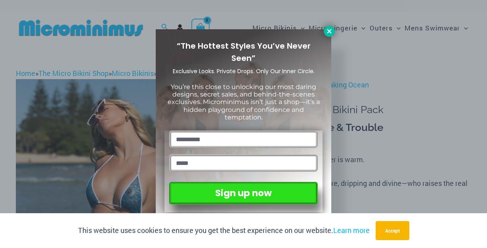
click at [328, 32] on icon at bounding box center [329, 31] width 4 height 4
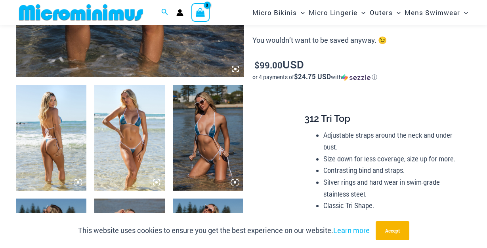
scroll to position [337, 0]
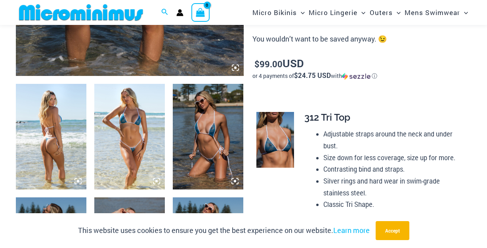
click at [145, 126] on img at bounding box center [129, 137] width 71 height 106
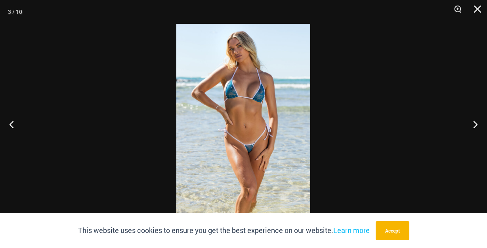
click at [249, 148] on img at bounding box center [243, 124] width 134 height 201
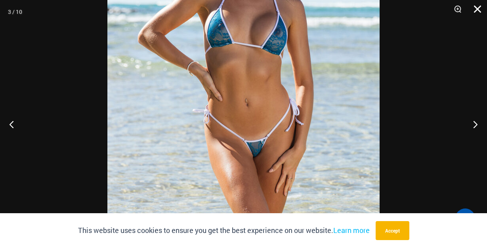
click at [477, 8] on button "Close" at bounding box center [475, 12] width 20 height 24
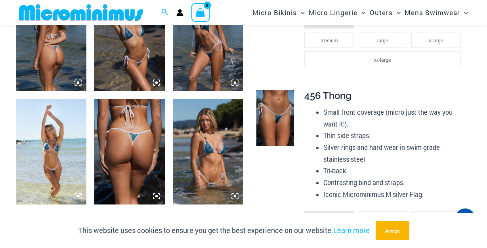
scroll to position [566, 0]
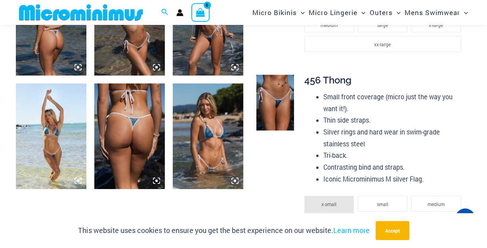
click at [278, 105] on img at bounding box center [274, 103] width 37 height 56
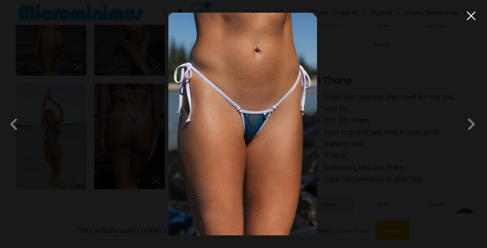
click at [473, 17] on button "Close" at bounding box center [471, 16] width 12 height 12
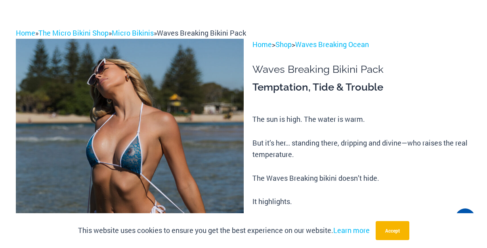
scroll to position [0, 0]
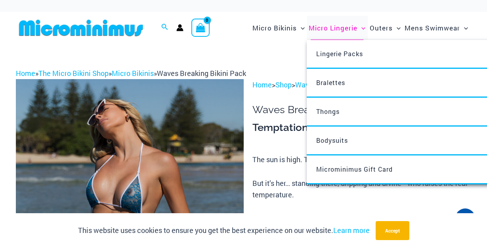
click at [324, 27] on span "Micro Lingerie" at bounding box center [333, 28] width 49 height 20
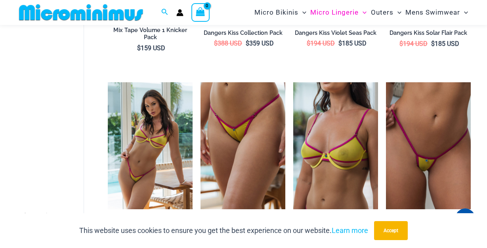
scroll to position [1310, 0]
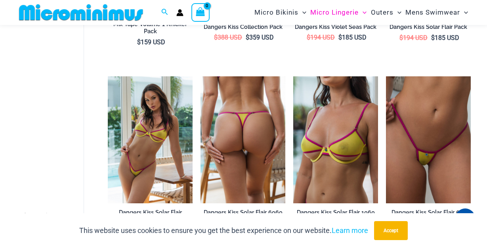
click at [246, 143] on img at bounding box center [242, 139] width 85 height 127
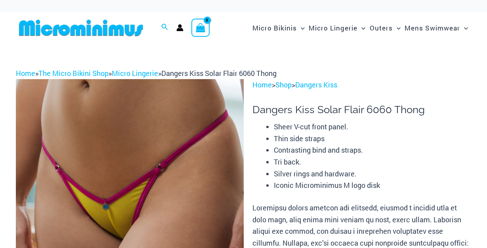
scroll to position [53, 0]
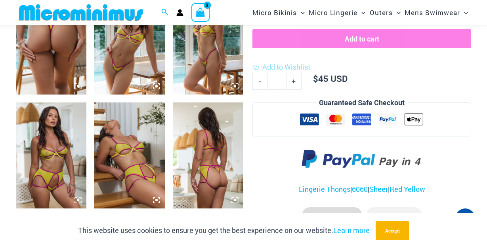
scroll to position [430, 0]
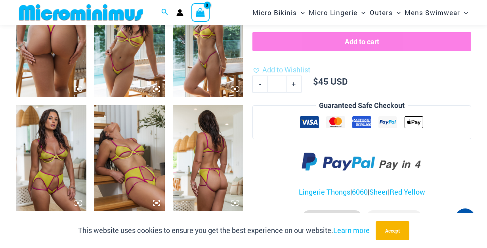
click at [78, 90] on icon at bounding box center [78, 89] width 2 height 2
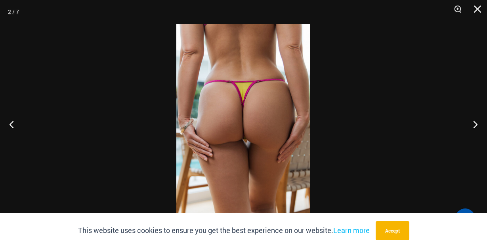
click at [244, 139] on img at bounding box center [243, 124] width 134 height 201
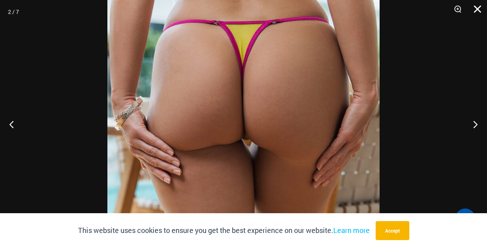
click at [476, 9] on button "Close" at bounding box center [475, 12] width 20 height 24
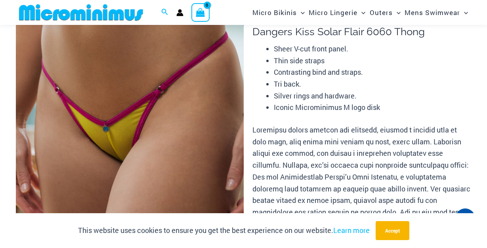
scroll to position [70, 0]
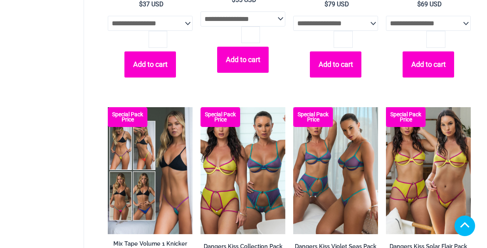
scroll to position [1305, 0]
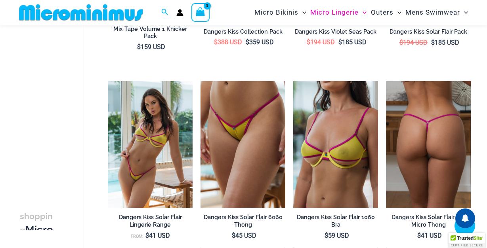
click at [423, 117] on img at bounding box center [428, 144] width 85 height 127
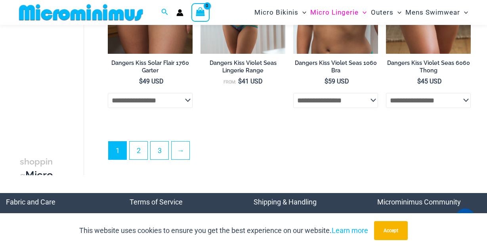
scroll to position [1663, 0]
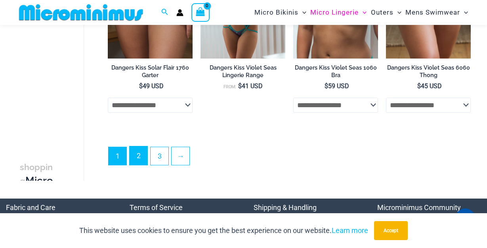
click at [141, 159] on link "2" at bounding box center [139, 156] width 18 height 19
